Goal: Task Accomplishment & Management: Complete application form

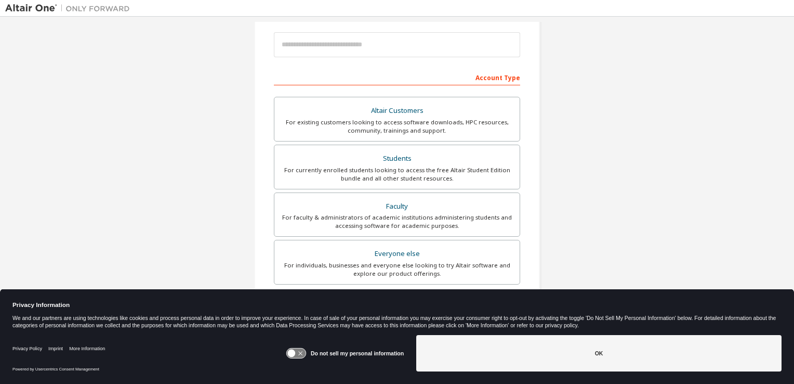
scroll to position [121, 0]
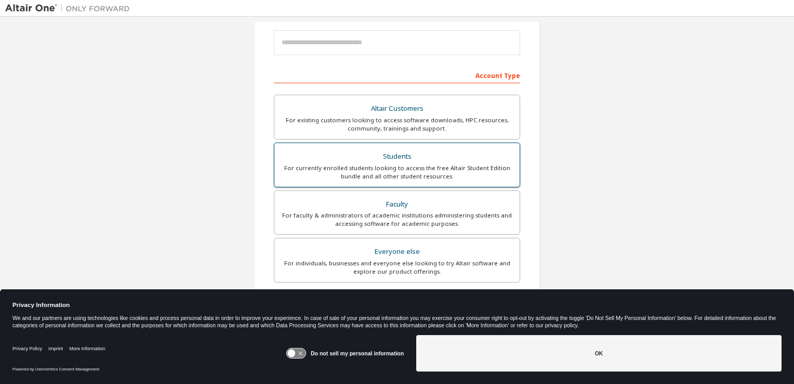
click at [412, 159] on div "Students" at bounding box center [397, 156] width 233 height 15
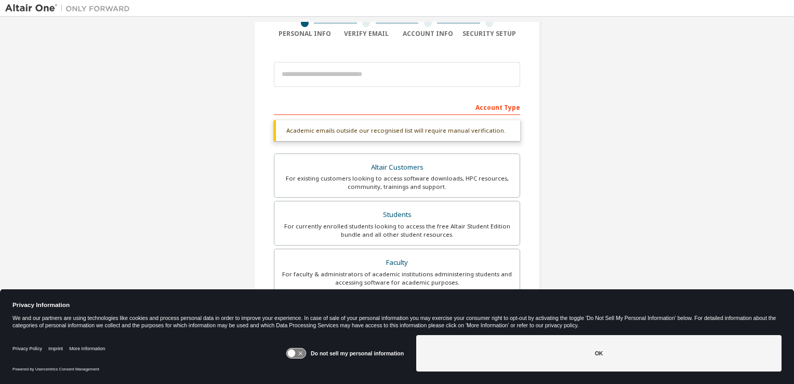
scroll to position [88, 0]
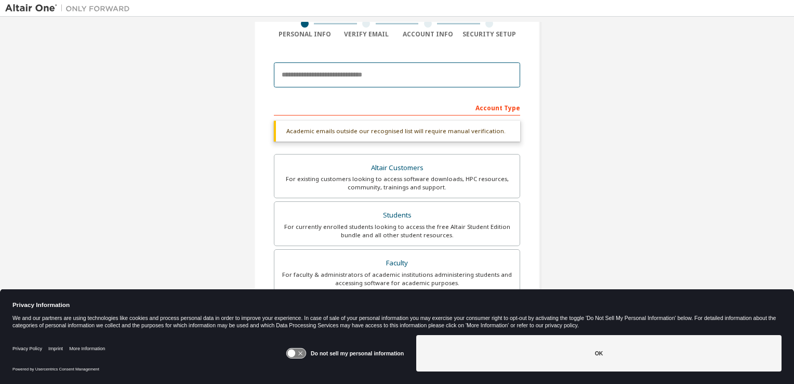
click at [424, 71] on input "email" at bounding box center [397, 74] width 246 height 25
type input "**********"
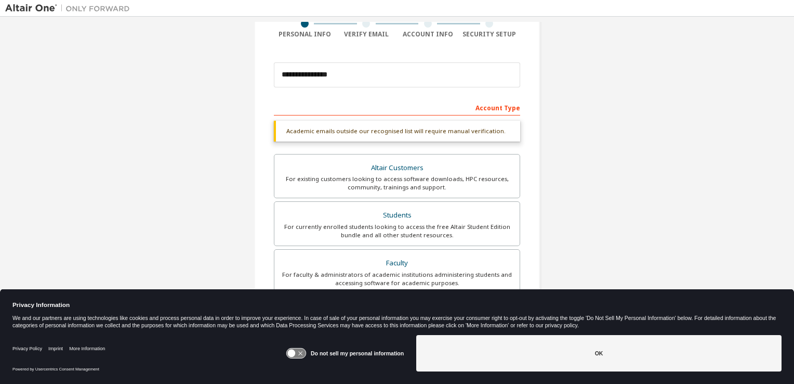
type input "*****"
type input "*******"
click at [298, 357] on icon at bounding box center [295, 353] width 19 height 10
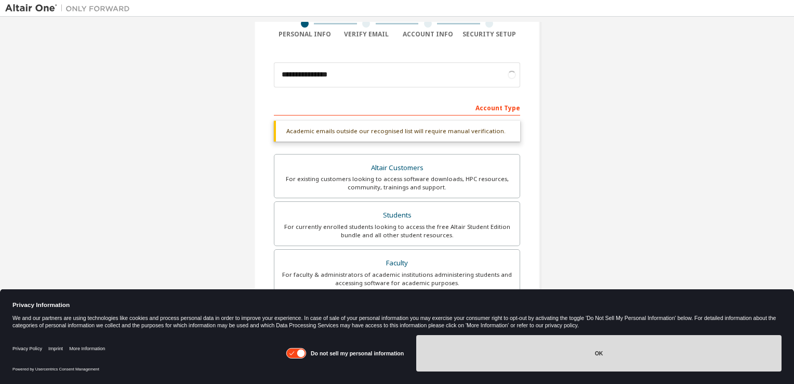
click at [472, 350] on button "OK" at bounding box center [598, 353] width 365 height 36
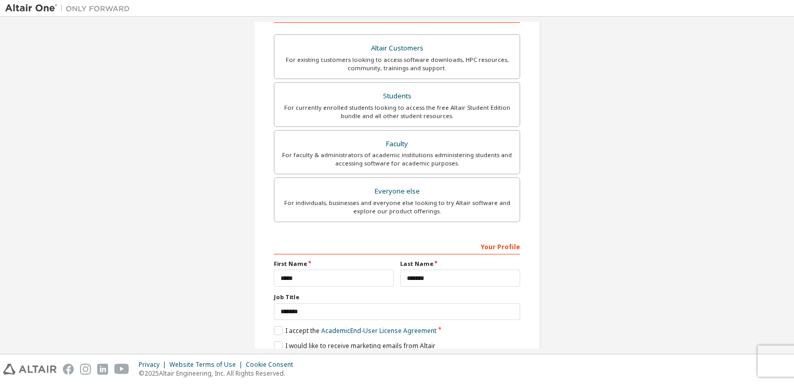
scroll to position [221, 0]
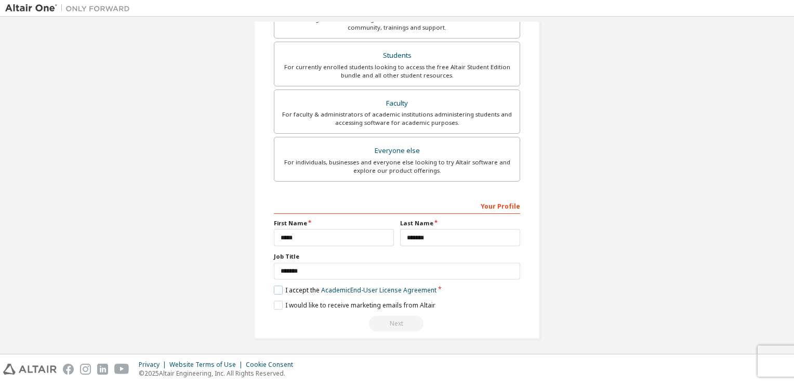
click at [274, 286] on label "I accept the Academic End-User License Agreement" at bounding box center [355, 289] width 163 height 9
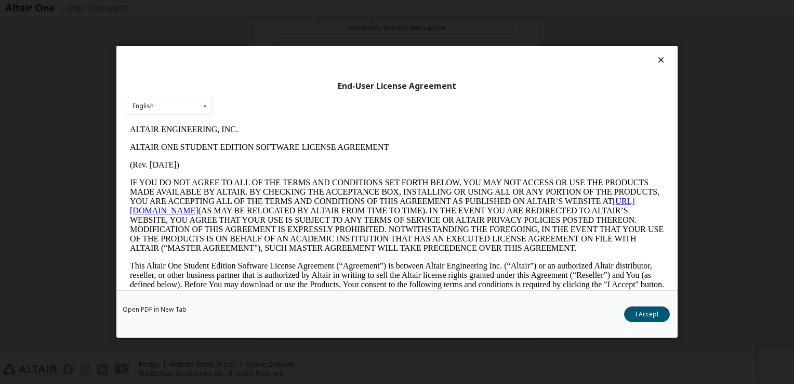
scroll to position [0, 0]
click at [646, 312] on button "I Accept" at bounding box center [647, 315] width 46 height 16
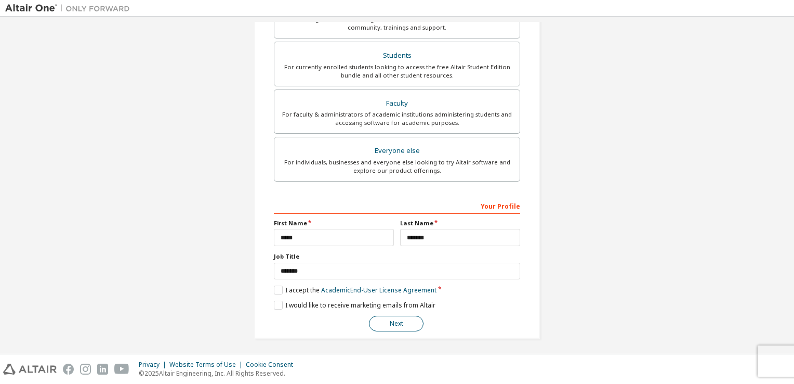
click at [398, 325] on button "Next" at bounding box center [396, 323] width 55 height 16
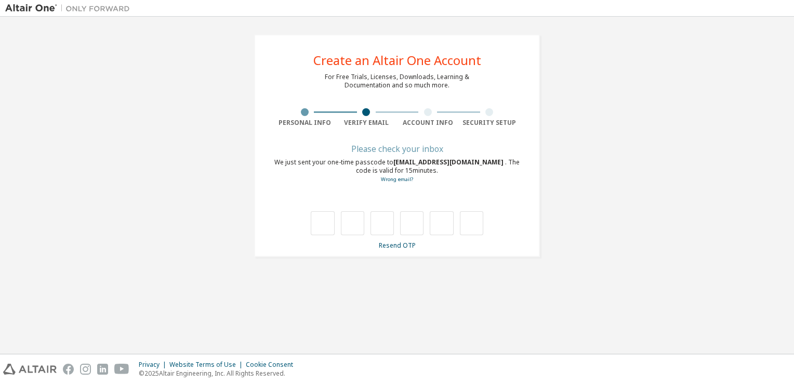
type input "*"
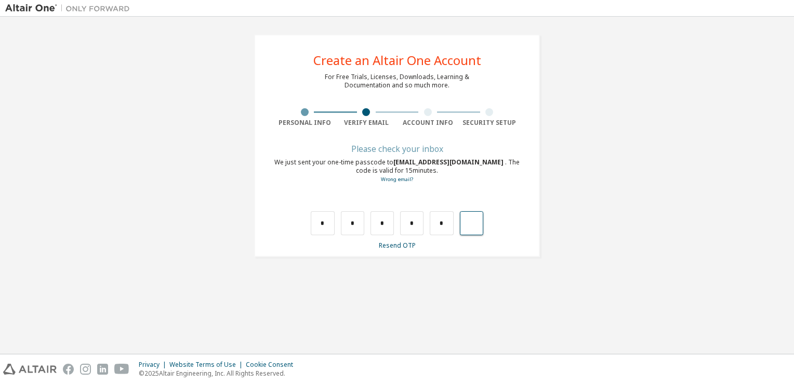
type input "*"
